Goal: Entertainment & Leisure: Consume media (video, audio)

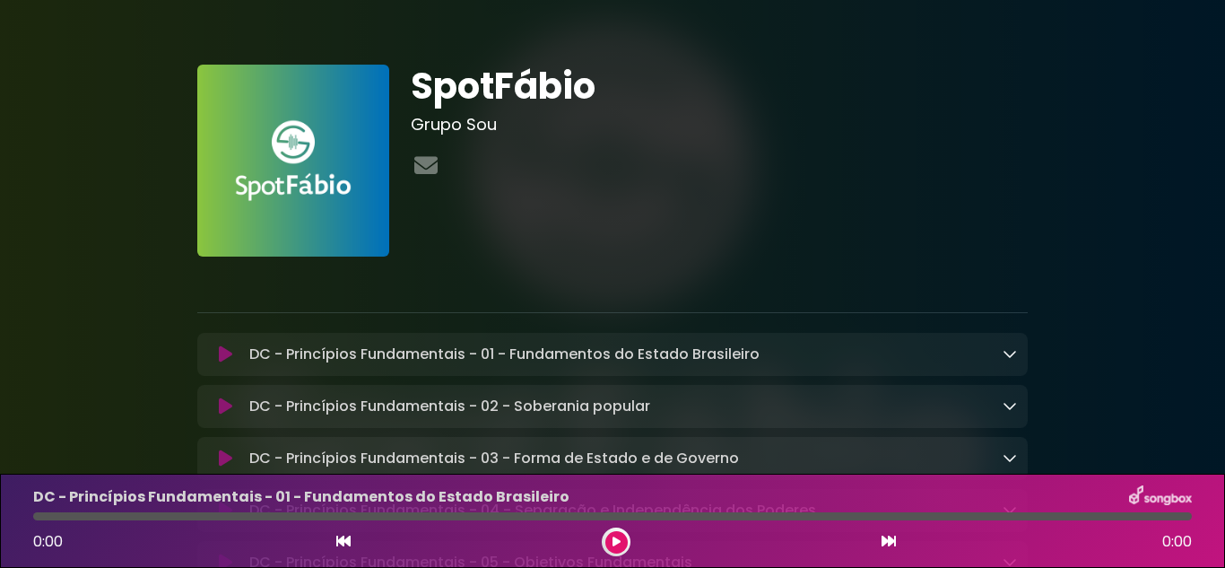
click at [614, 539] on icon at bounding box center [617, 541] width 8 height 11
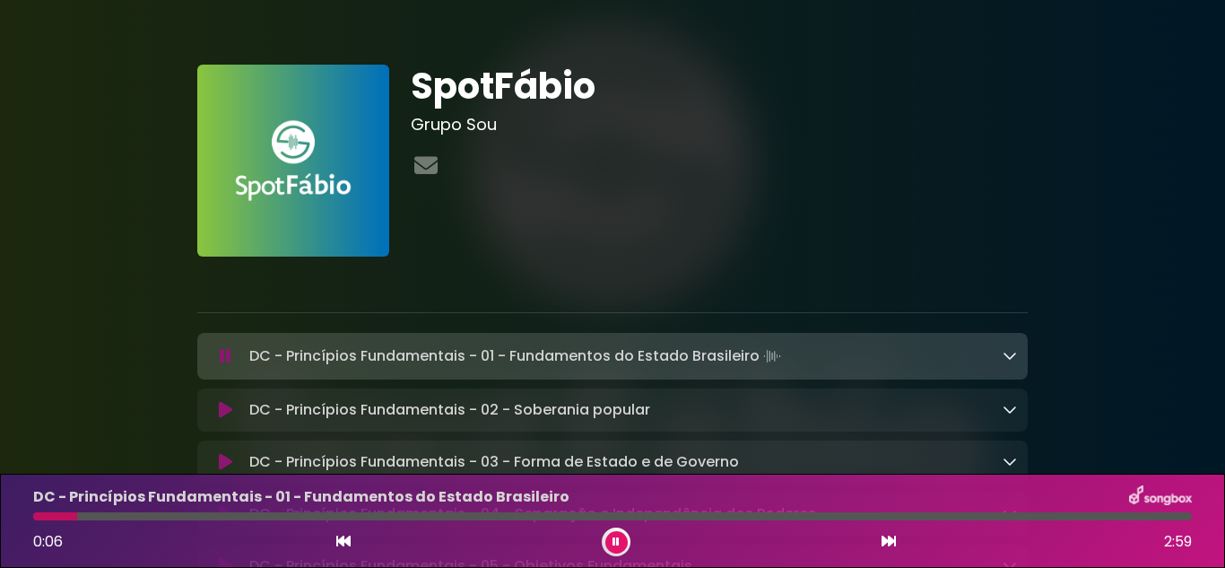
click at [615, 538] on icon at bounding box center [616, 541] width 7 height 11
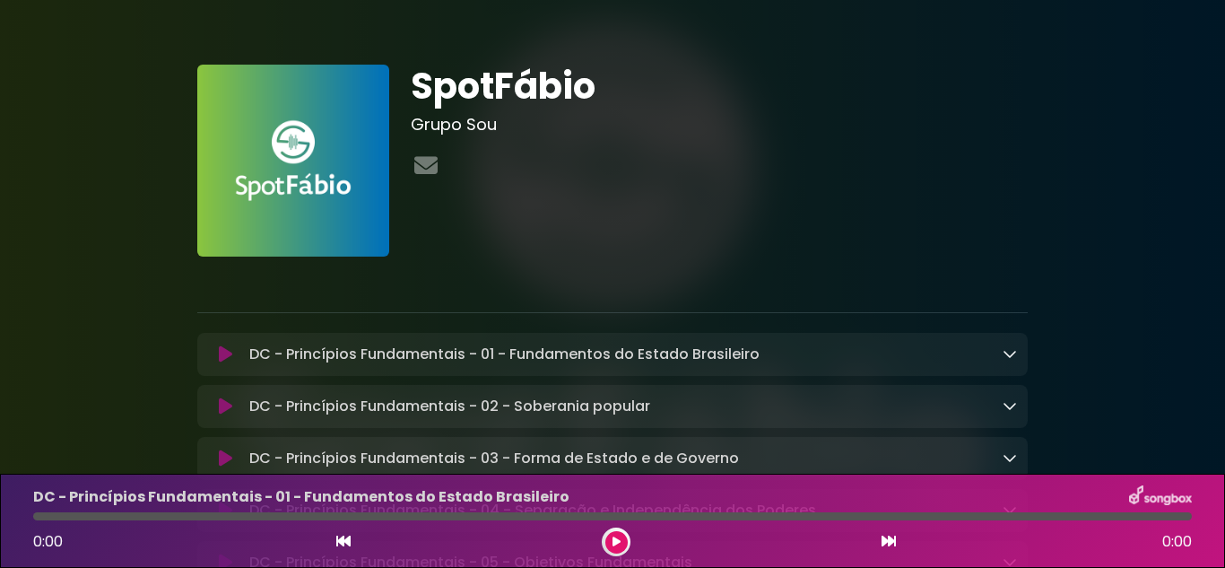
click at [613, 540] on icon at bounding box center [617, 541] width 8 height 11
